Goal: Information Seeking & Learning: Understand process/instructions

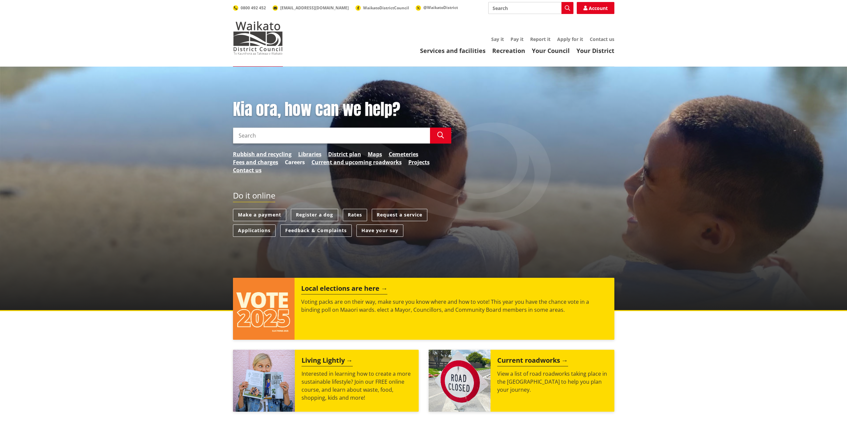
click at [294, 163] on link "Careers" at bounding box center [295, 162] width 20 height 8
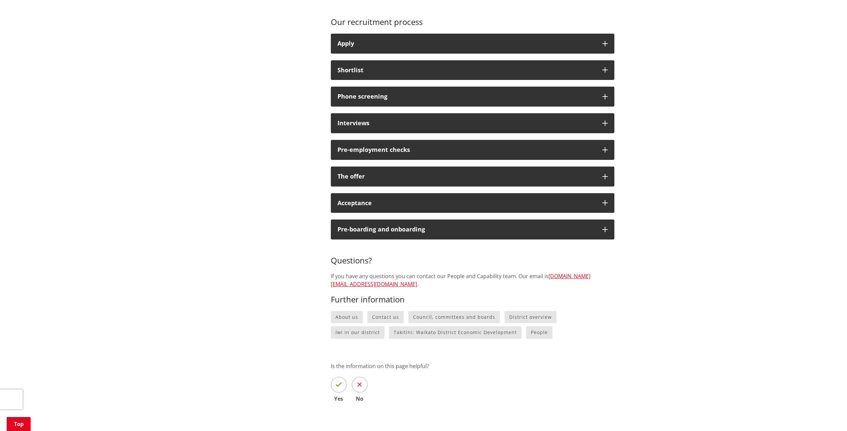
scroll to position [516, 0]
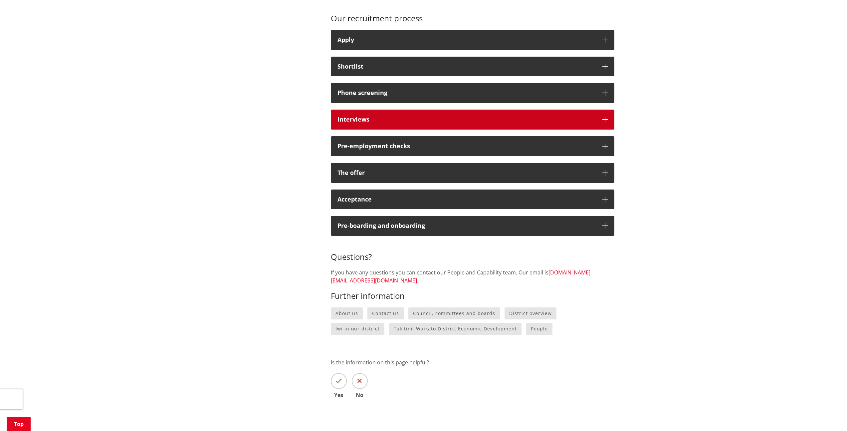
click at [364, 120] on div "Interviews" at bounding box center [466, 119] width 258 height 7
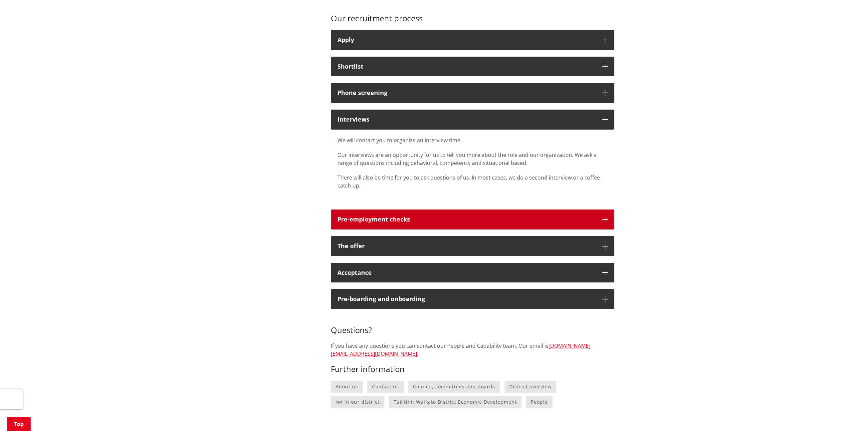
click at [360, 218] on div "Pre-employment checks" at bounding box center [466, 219] width 258 height 7
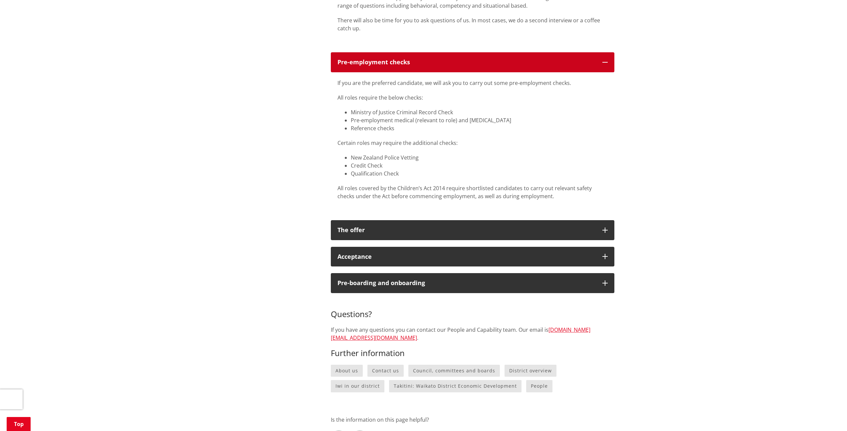
scroll to position [673, 0]
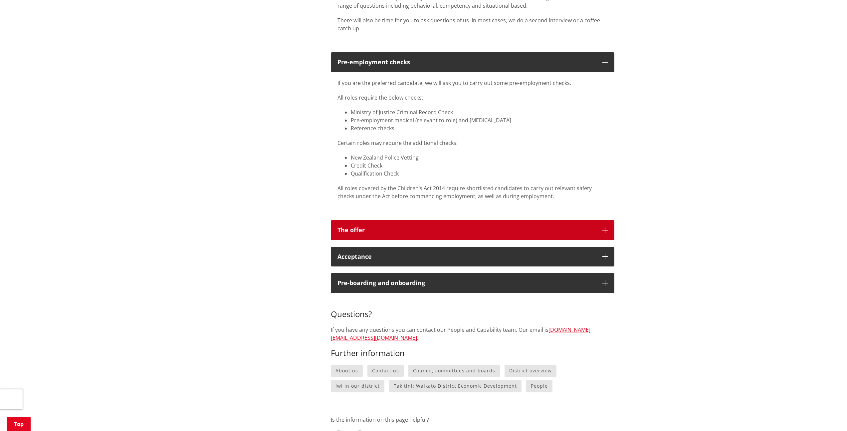
click at [386, 229] on div "The offer" at bounding box center [466, 230] width 258 height 7
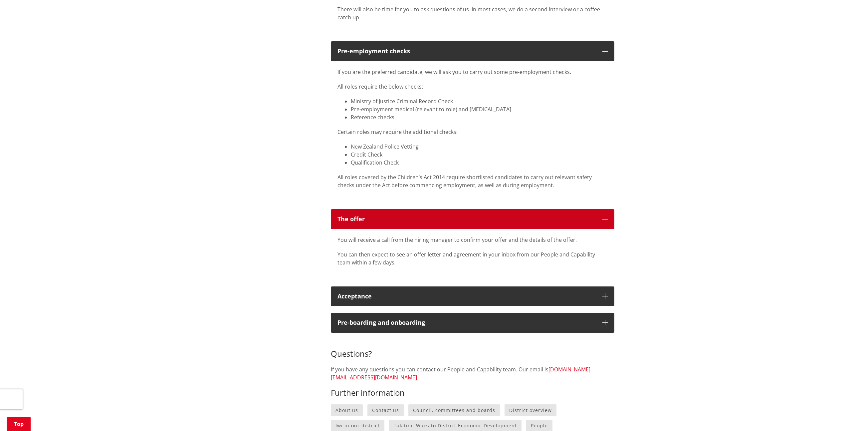
scroll to position [680, 0]
